Goal: Task Accomplishment & Management: Manage account settings

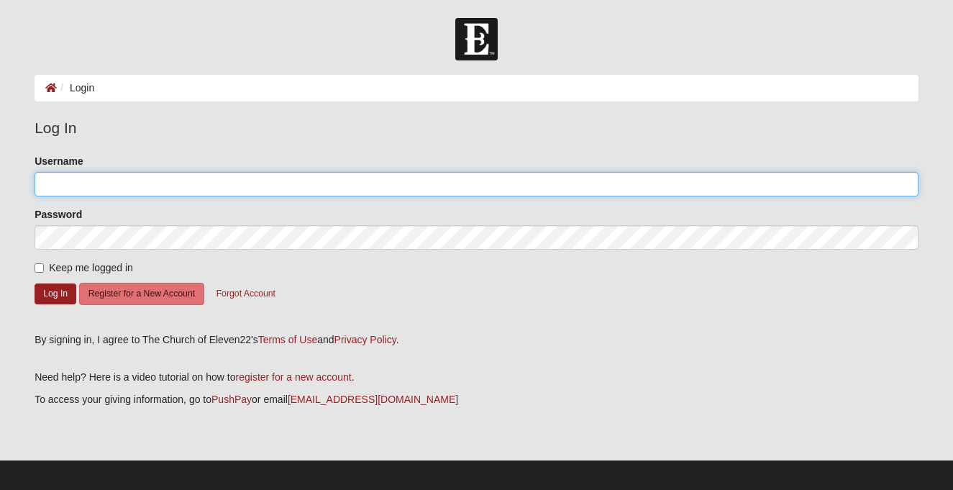
type input "jdamrow"
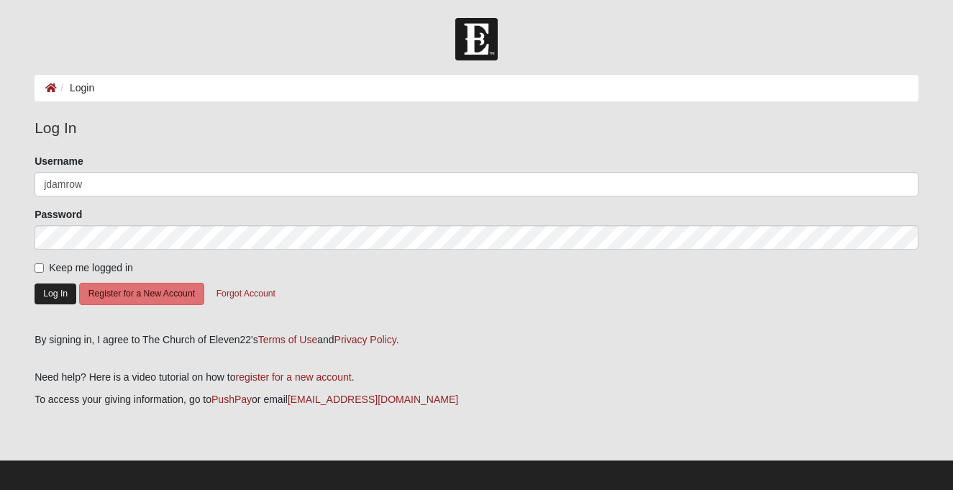
click at [59, 292] on button "Log In" at bounding box center [56, 293] width 42 height 21
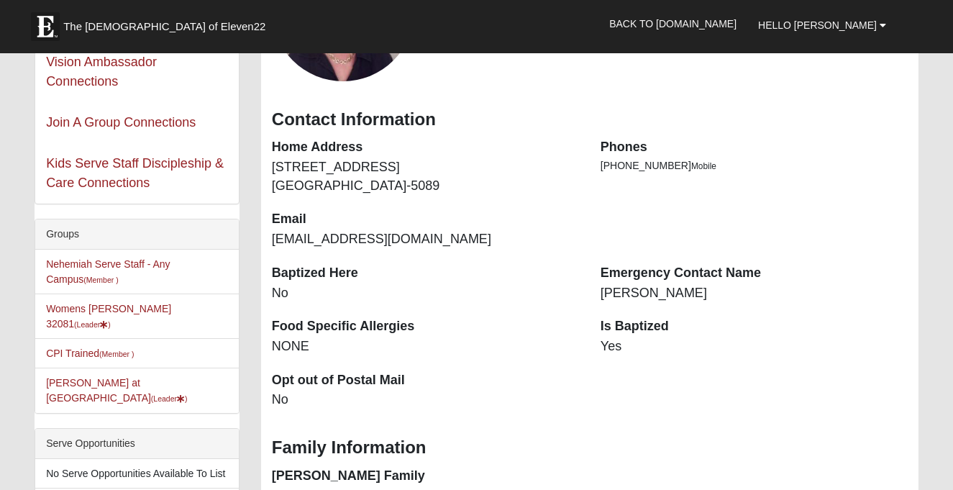
scroll to position [196, 0]
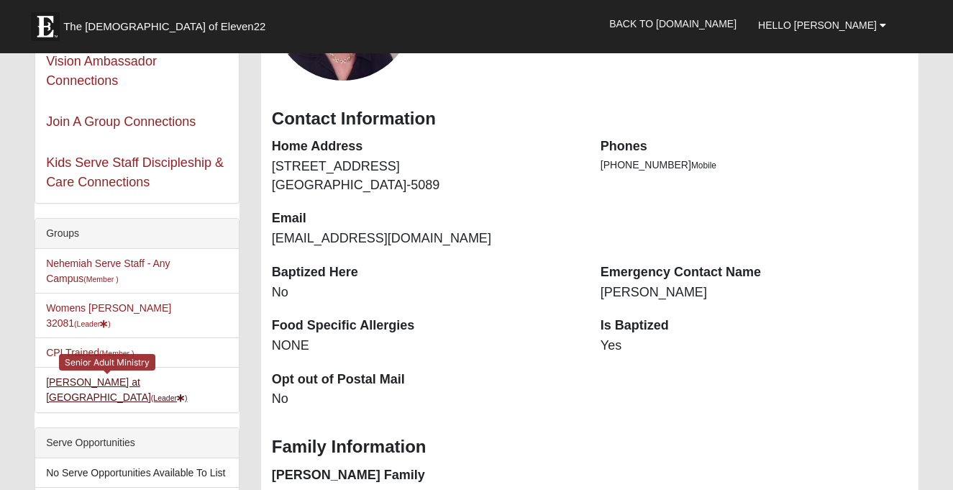
click at [111, 376] on link "Starling at Solana (Leader )" at bounding box center [116, 389] width 141 height 27
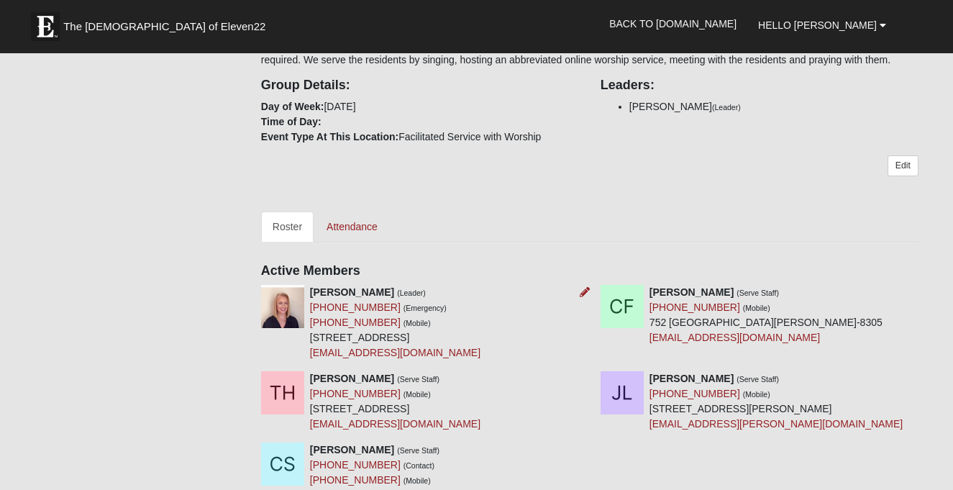
scroll to position [290, 0]
click at [348, 238] on link "Attendance" at bounding box center [352, 226] width 74 height 30
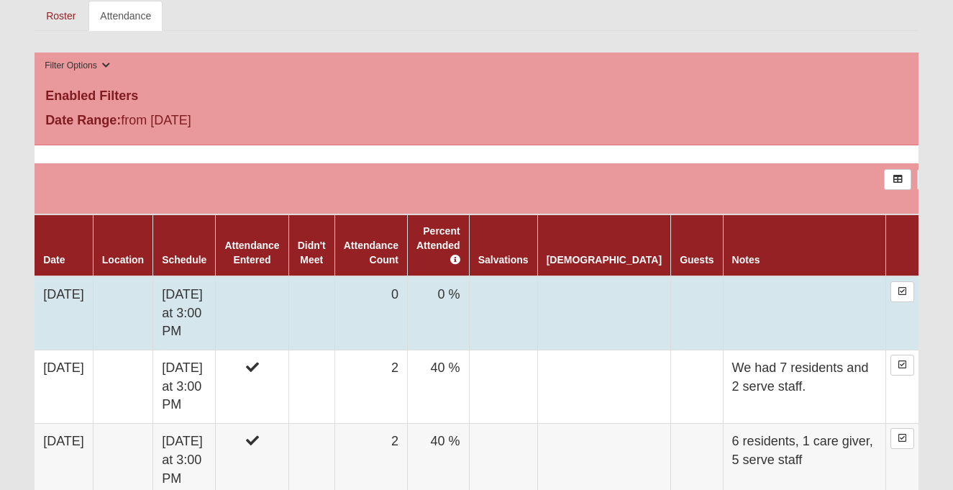
scroll to position [501, 0]
click at [460, 304] on td "0 %" at bounding box center [438, 313] width 62 height 74
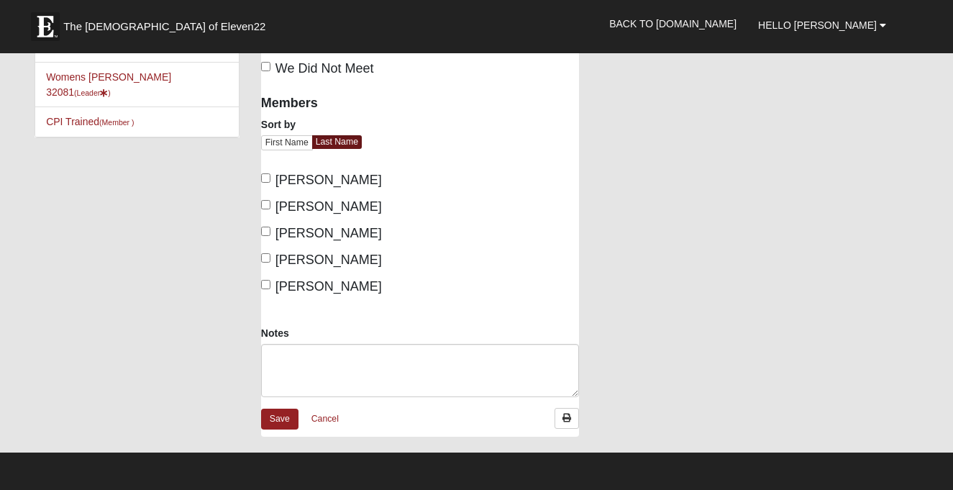
scroll to position [73, 0]
click at [267, 176] on input "Damrow, Jeanne" at bounding box center [265, 177] width 9 height 9
checkbox input "true"
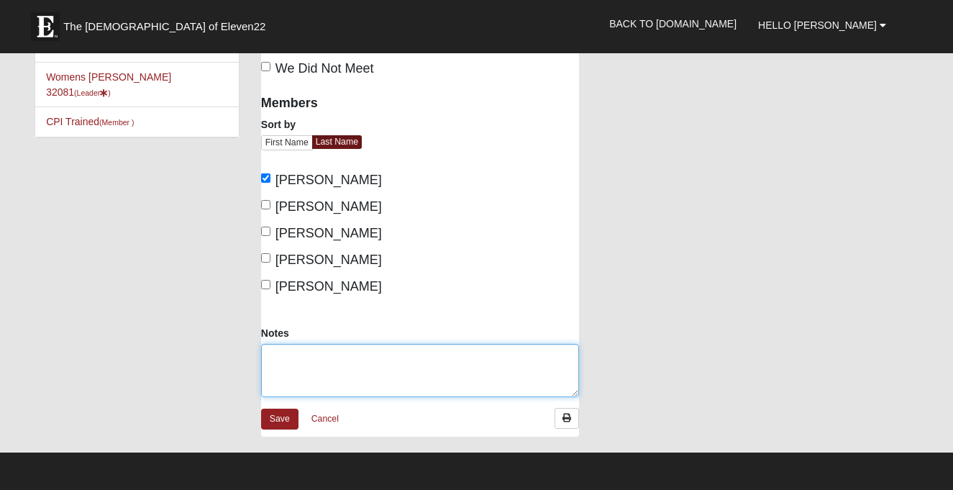
click at [285, 358] on textarea "Notes" at bounding box center [420, 370] width 318 height 53
type textarea "5 residents, two caregivers and 1 serve staff member"
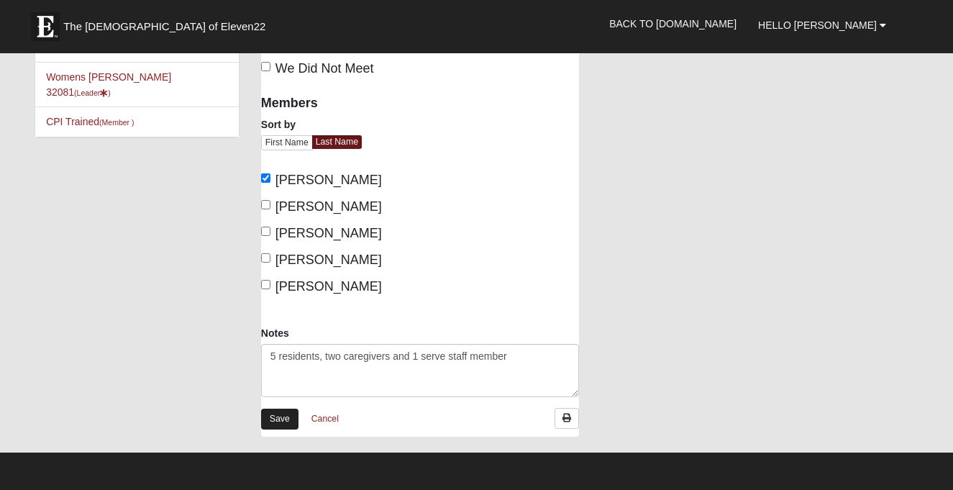
click at [281, 417] on link "Save" at bounding box center [279, 418] width 37 height 21
